Goal: Task Accomplishment & Management: Use online tool/utility

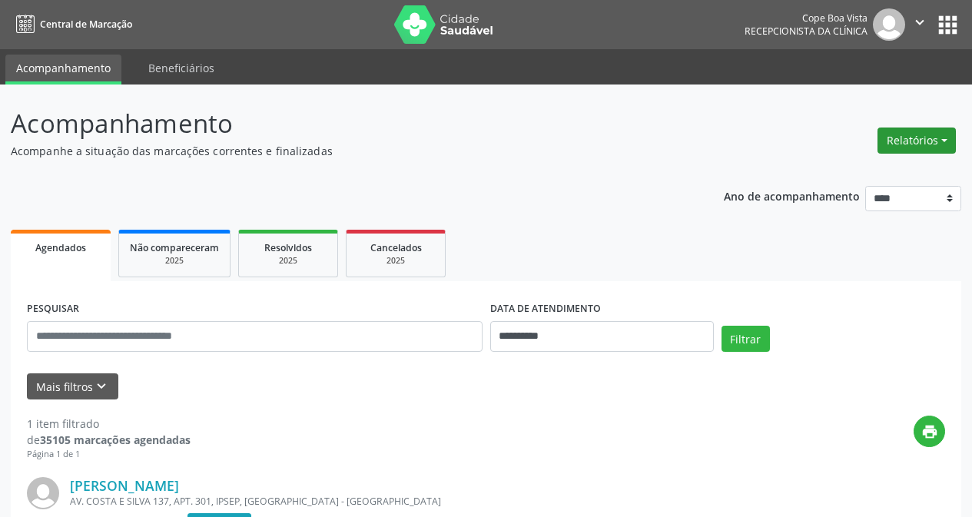
drag, startPoint x: 876, startPoint y: 134, endPoint x: 948, endPoint y: 134, distance: 72.2
click at [944, 134] on div "Relatórios Agendamentos Procedimentos realizados" at bounding box center [916, 140] width 89 height 37
click at [946, 134] on button "Relatórios" at bounding box center [916, 141] width 78 height 26
click at [893, 177] on link "Agendamentos" at bounding box center [873, 174] width 165 height 22
select select "*"
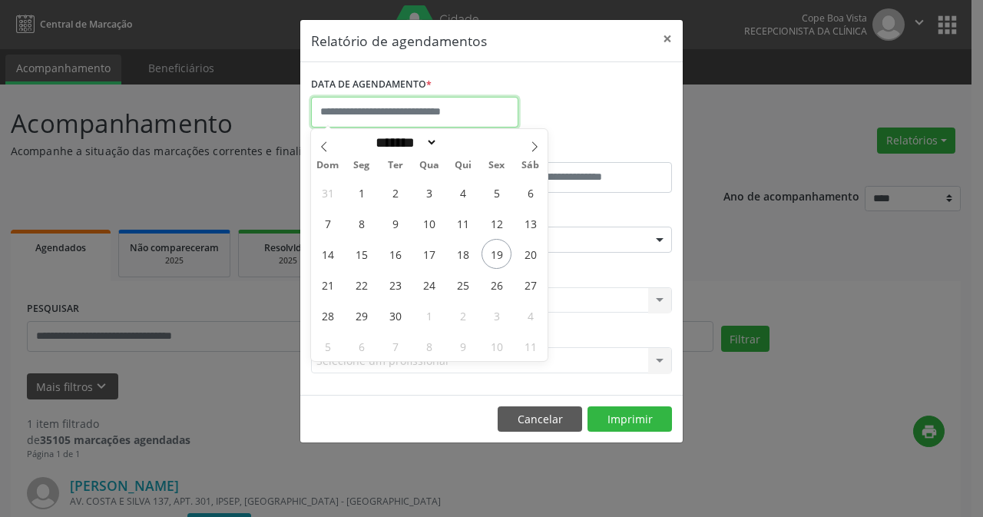
click at [419, 116] on input "text" at bounding box center [414, 112] width 207 height 31
click at [395, 283] on span "23" at bounding box center [395, 285] width 30 height 30
type input "**********"
click at [395, 283] on span "23" at bounding box center [395, 285] width 30 height 30
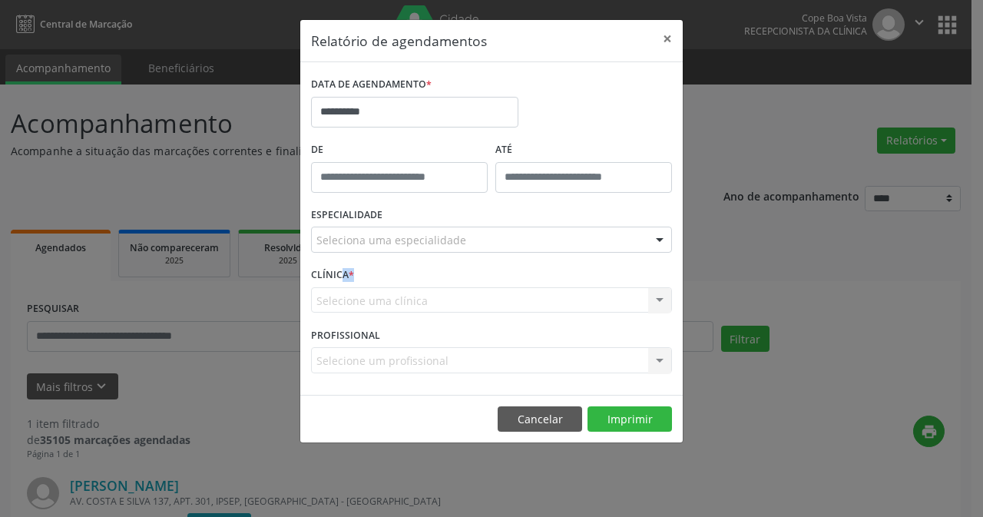
click at [395, 283] on div "CLÍNICA * Selecione uma clínica Nenhum resultado encontrado para: " " Não há ne…" at bounding box center [491, 293] width 369 height 60
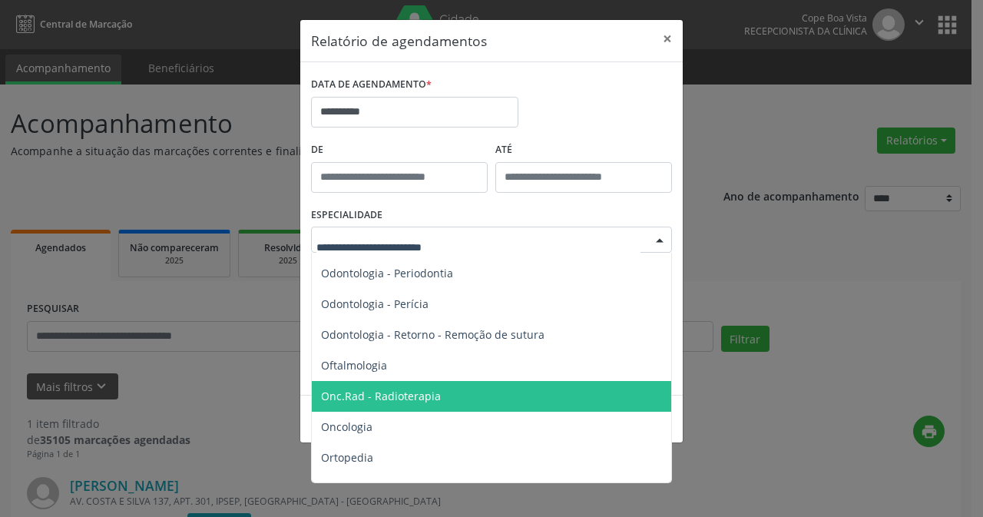
scroll to position [1997, 0]
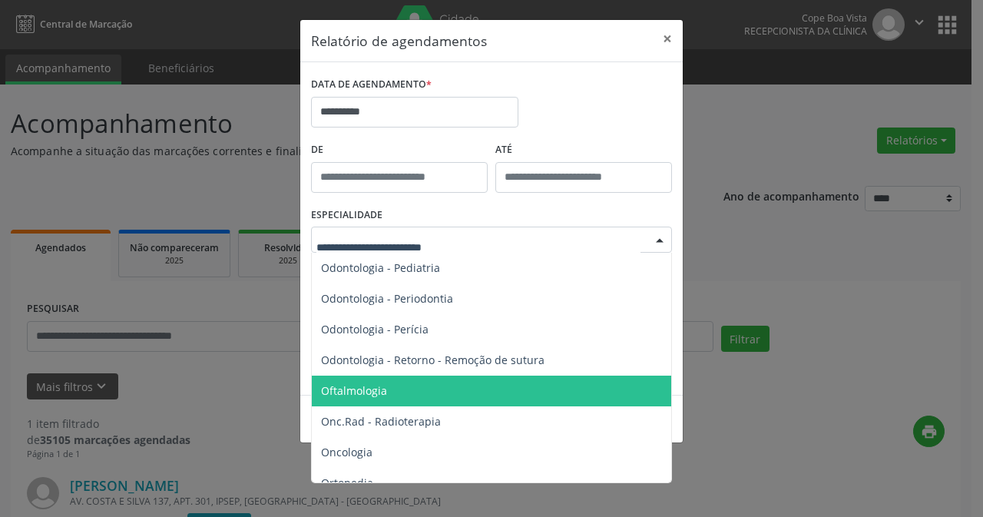
click at [395, 394] on span "Oftalmologia" at bounding box center [493, 391] width 362 height 31
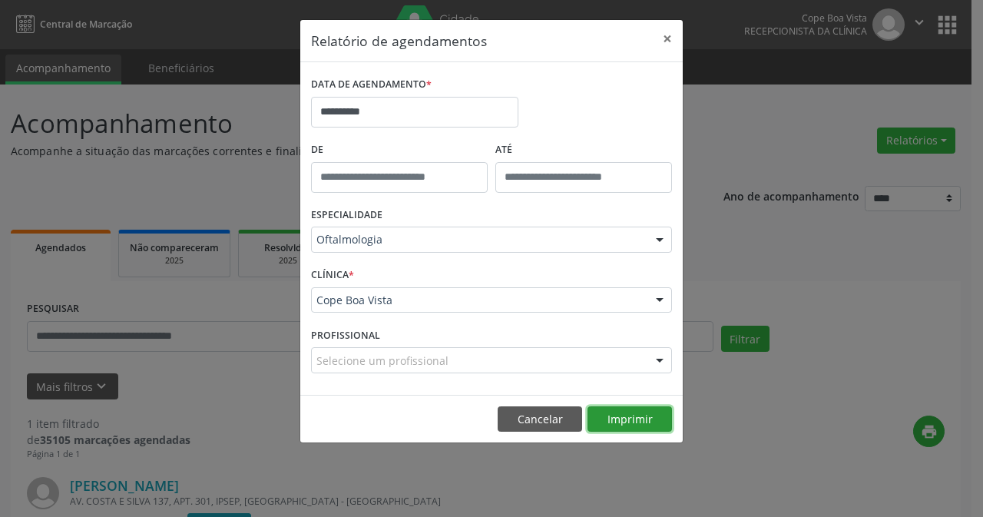
click at [635, 419] on button "Imprimir" at bounding box center [630, 419] width 84 height 26
